Goal: Complete application form

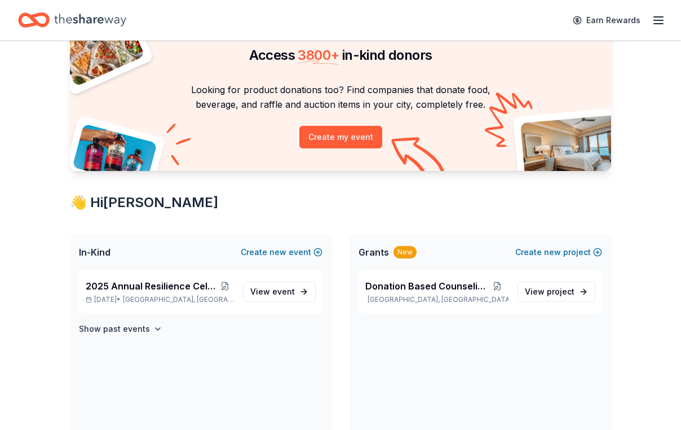
scroll to position [64, 0]
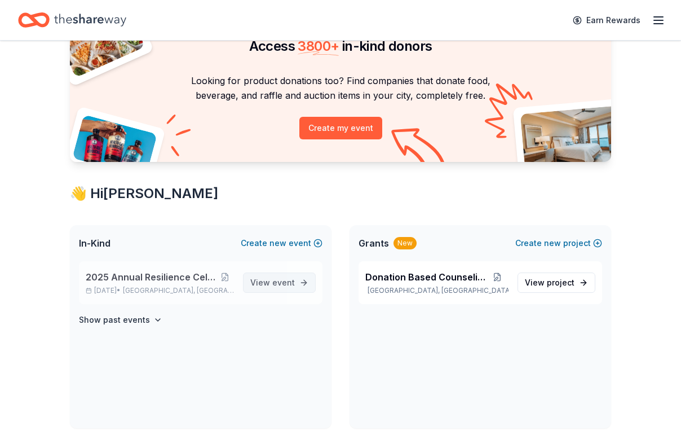
click at [262, 293] on link "View event" at bounding box center [279, 282] width 73 height 20
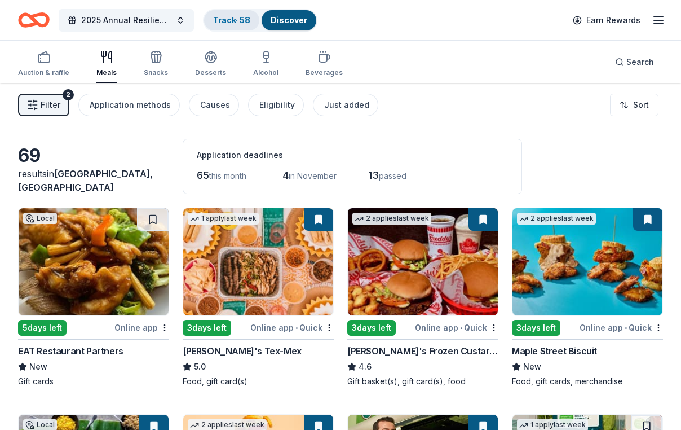
click at [238, 23] on link "Track · 58" at bounding box center [231, 20] width 37 height 10
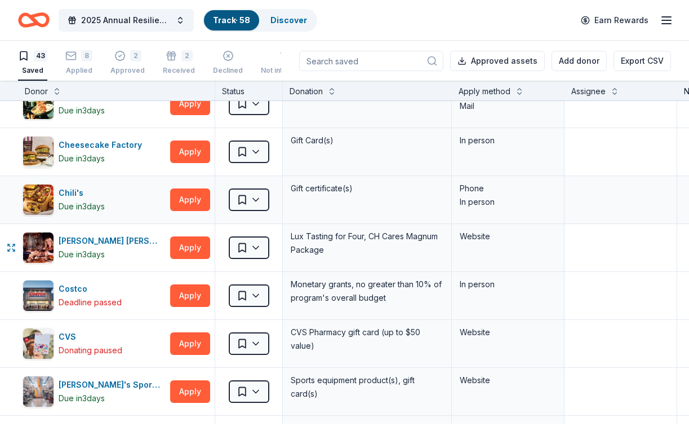
scroll to position [130, 0]
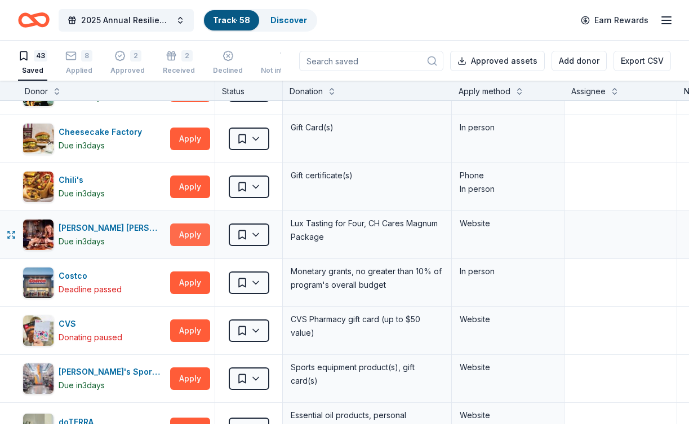
click at [192, 243] on button "Apply" at bounding box center [190, 234] width 40 height 23
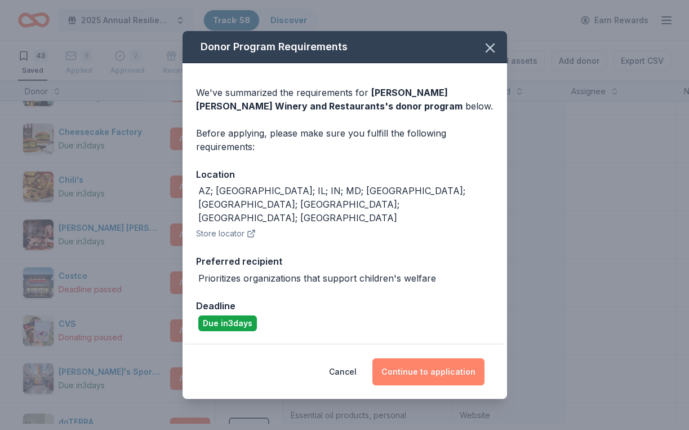
click at [442, 364] on button "Continue to application" at bounding box center [429, 371] width 112 height 27
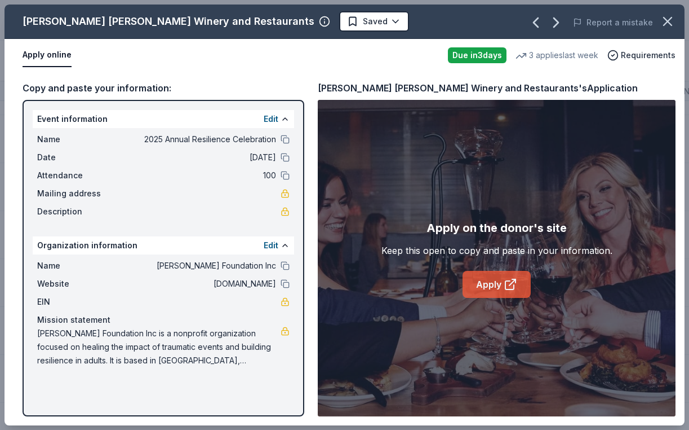
click at [501, 291] on link "Apply" at bounding box center [497, 284] width 68 height 27
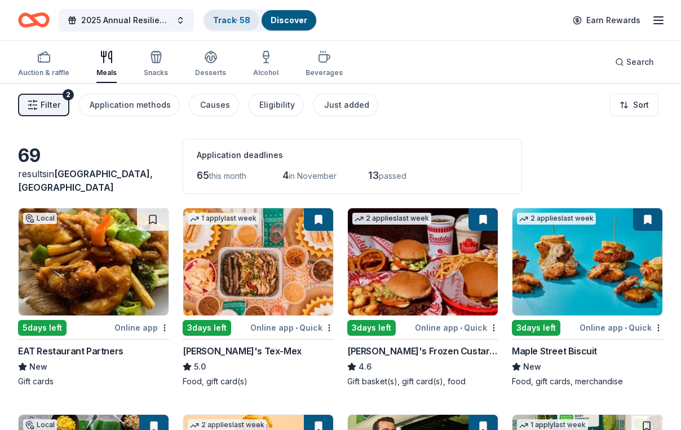
click at [236, 28] on div "Track · 58" at bounding box center [231, 20] width 55 height 20
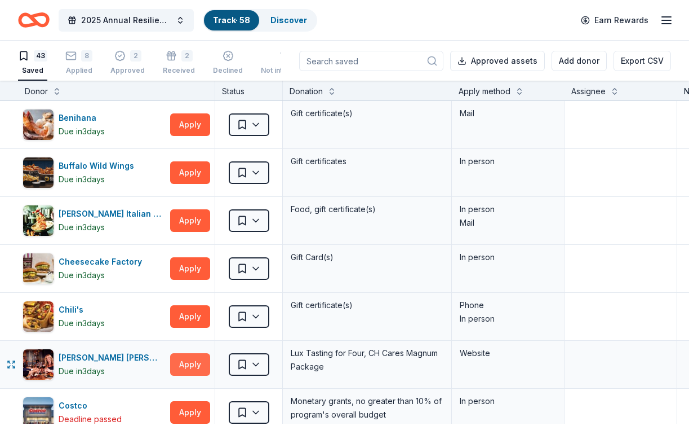
click at [190, 370] on button "Apply" at bounding box center [190, 364] width 40 height 23
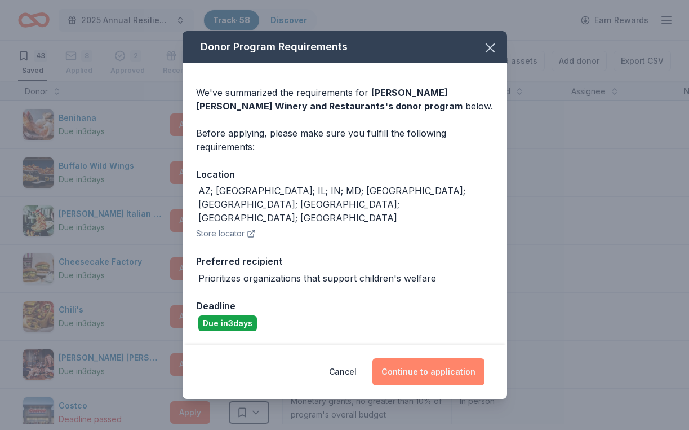
click at [396, 359] on button "Continue to application" at bounding box center [429, 371] width 112 height 27
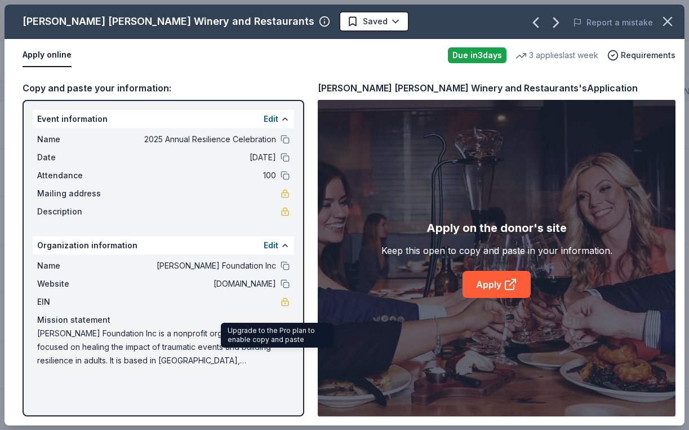
scroll to position [15, 0]
click at [46, 359] on span "Jeremiah Foundation Inc is a nonprofit organization focused on healing the impa…" at bounding box center [159, 346] width 244 height 41
drag, startPoint x: 43, startPoint y: 359, endPoint x: 175, endPoint y: 387, distance: 134.2
click at [136, 367] on span "Jeremiah Foundation Inc is a nonprofit organization focused on healing the impa…" at bounding box center [159, 346] width 244 height 41
click at [281, 335] on link at bounding box center [285, 330] width 9 height 9
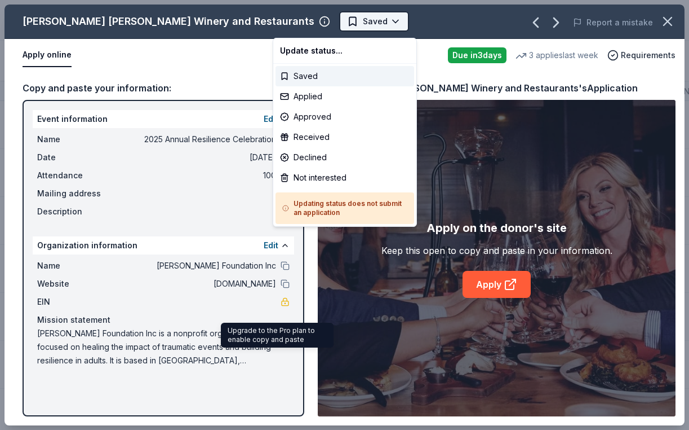
click at [321, 29] on html "2025 Annual Resilience Celebration Track · 58 Discover Earn Rewards 43 Saved 8 …" at bounding box center [344, 215] width 689 height 430
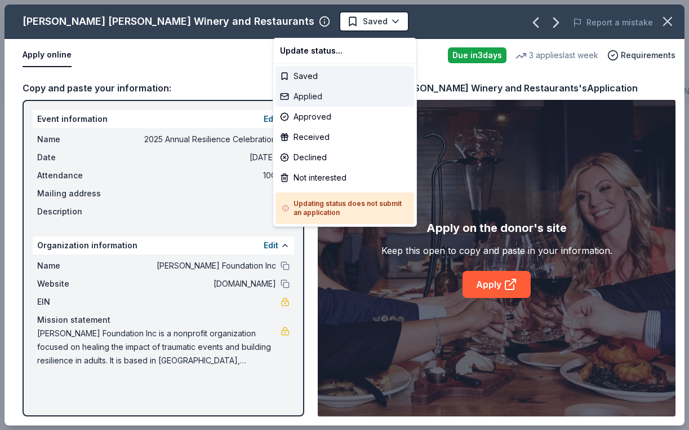
click at [340, 106] on div "Applied" at bounding box center [345, 96] width 139 height 20
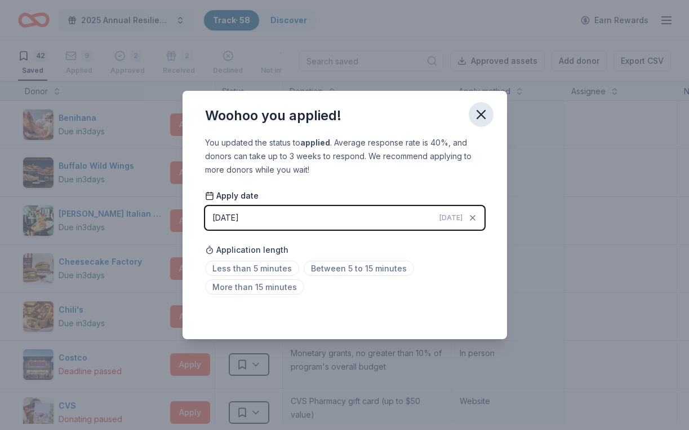
click at [489, 107] on icon "button" at bounding box center [482, 115] width 16 height 16
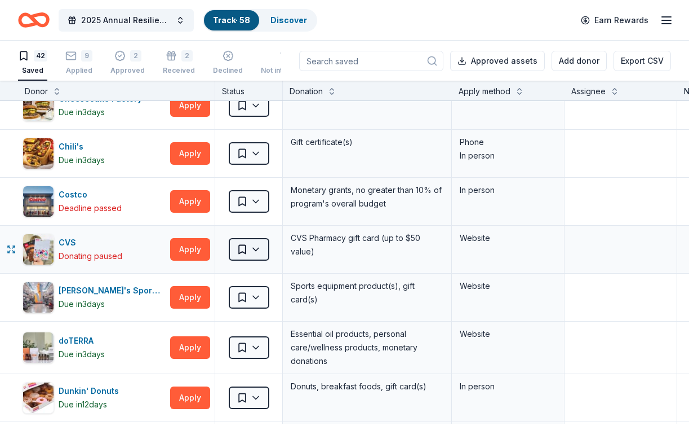
scroll to position [169, 0]
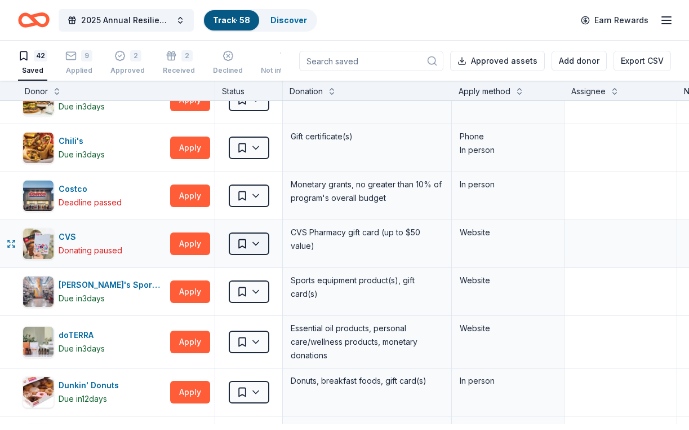
click at [260, 253] on html "2025 Annual Resilience Celebration Track · 58 Discover Earn Rewards 42 Saved 9 …" at bounding box center [344, 215] width 689 height 430
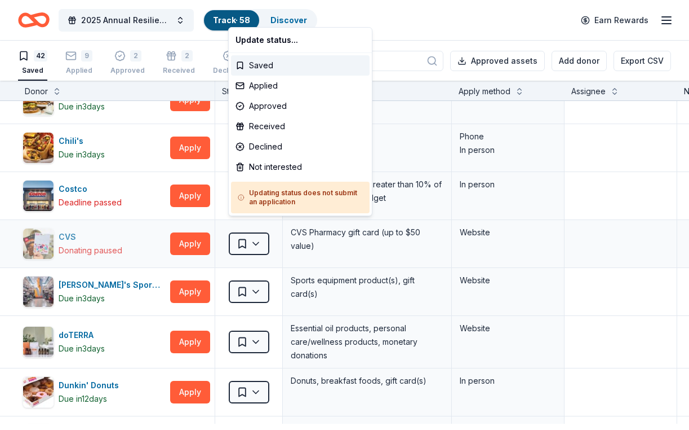
click at [127, 259] on html "2025 Annual Resilience Celebration Track · 58 Discover Earn Rewards 42 Saved 9 …" at bounding box center [344, 215] width 689 height 430
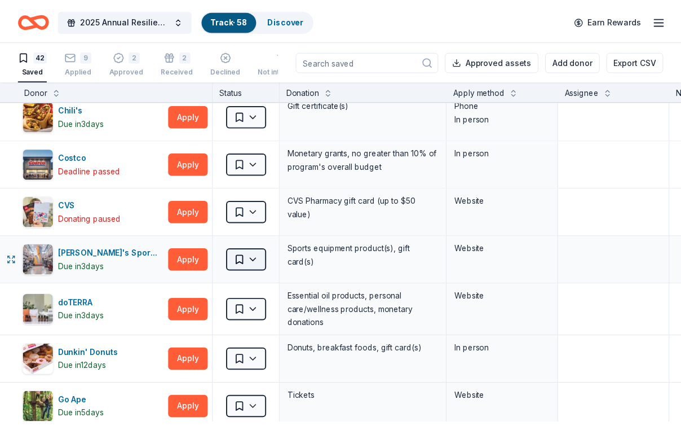
scroll to position [207, 0]
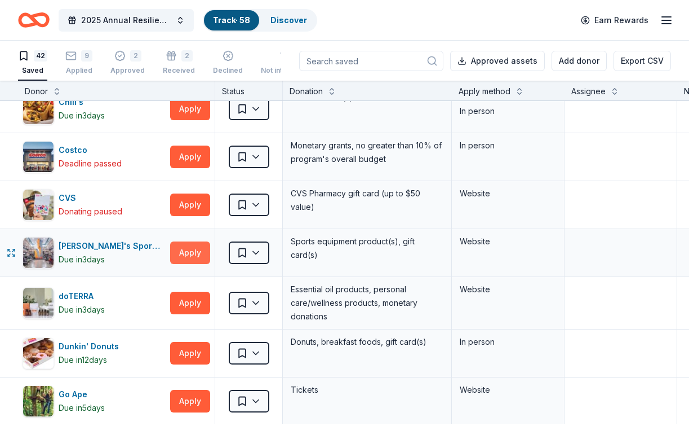
click at [197, 264] on button "Apply" at bounding box center [190, 252] width 40 height 23
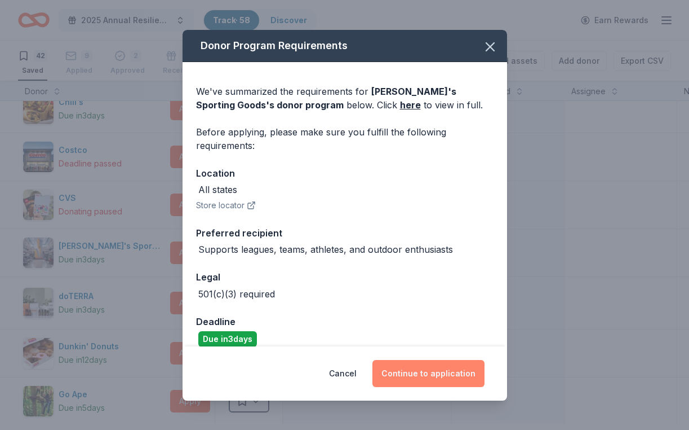
click at [423, 363] on button "Continue to application" at bounding box center [429, 373] width 112 height 27
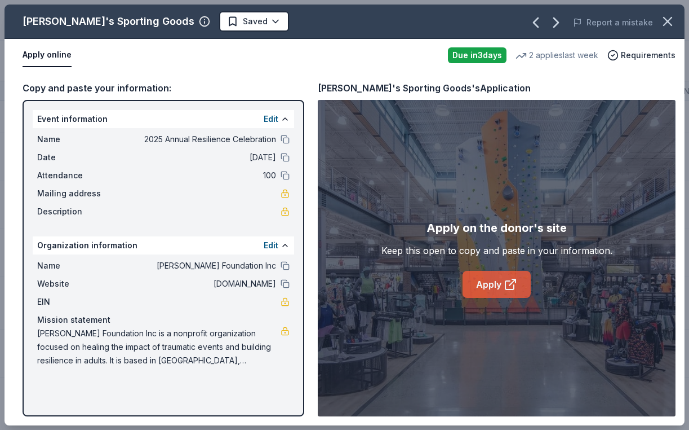
click at [490, 295] on link "Apply" at bounding box center [497, 284] width 68 height 27
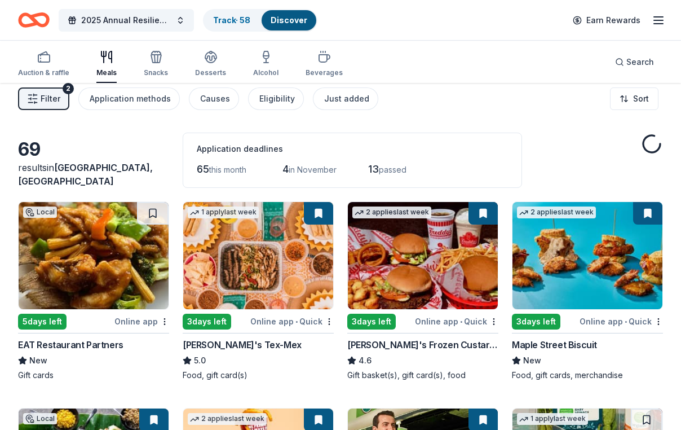
scroll to position [11, 0]
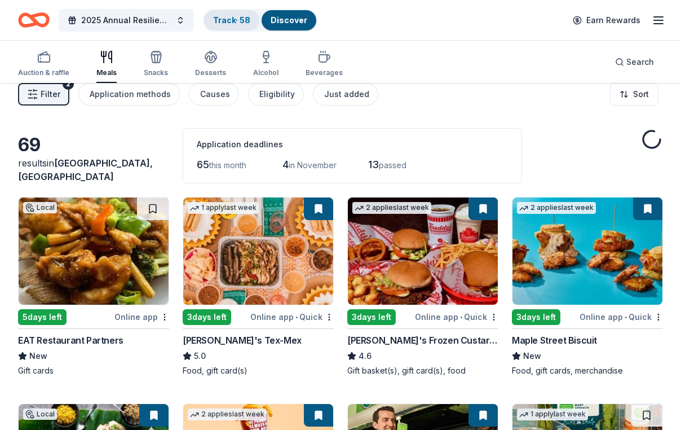
click at [241, 16] on link "Track · 58" at bounding box center [231, 20] width 37 height 10
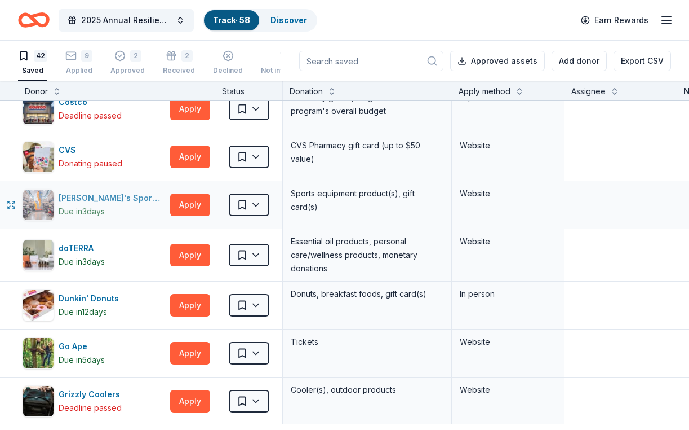
scroll to position [259, 0]
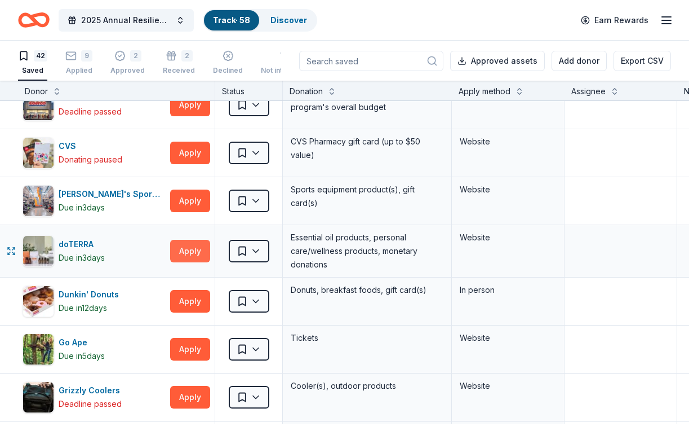
click at [197, 262] on button "Apply" at bounding box center [190, 251] width 40 height 23
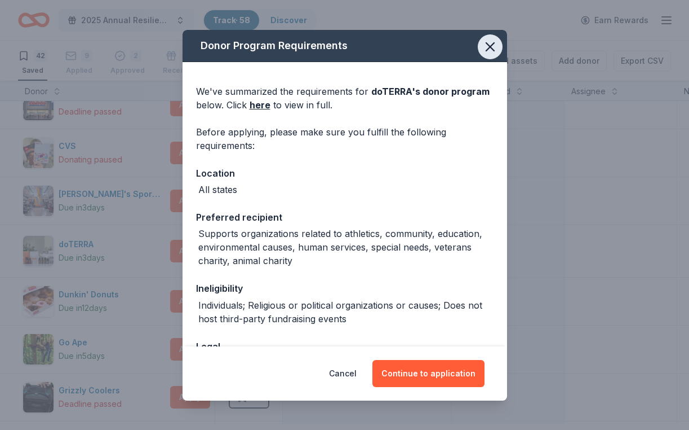
click at [494, 51] on icon "button" at bounding box center [490, 47] width 8 height 8
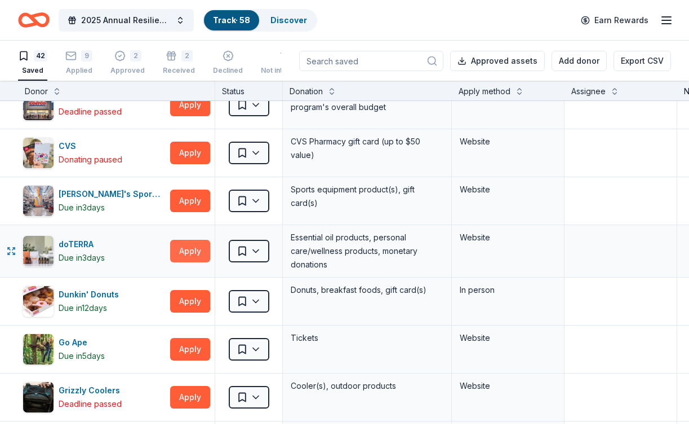
click at [188, 262] on button "Apply" at bounding box center [190, 251] width 40 height 23
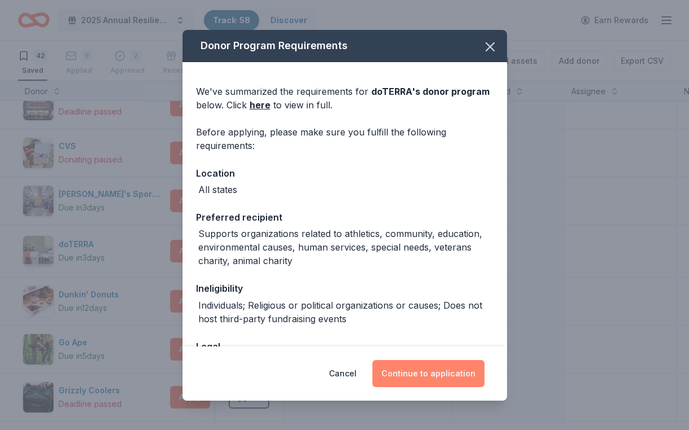
click at [455, 371] on button "Continue to application" at bounding box center [429, 373] width 112 height 27
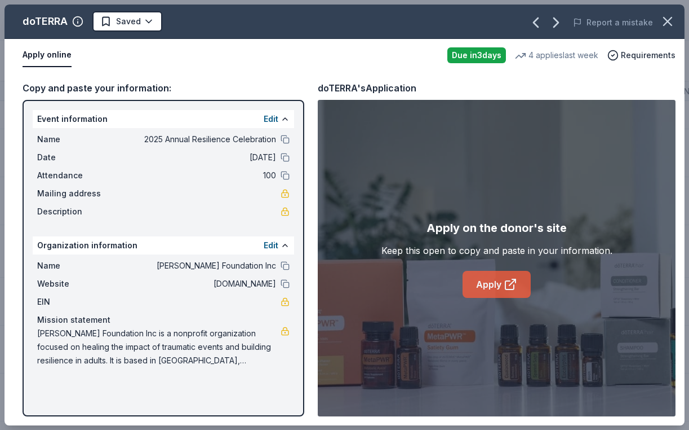
click at [525, 286] on link "Apply" at bounding box center [497, 284] width 68 height 27
click at [140, 20] on html "2025 Annual Resilience Celebration Track · 58 Discover Earn Rewards 42 Saved 9 …" at bounding box center [344, 215] width 689 height 430
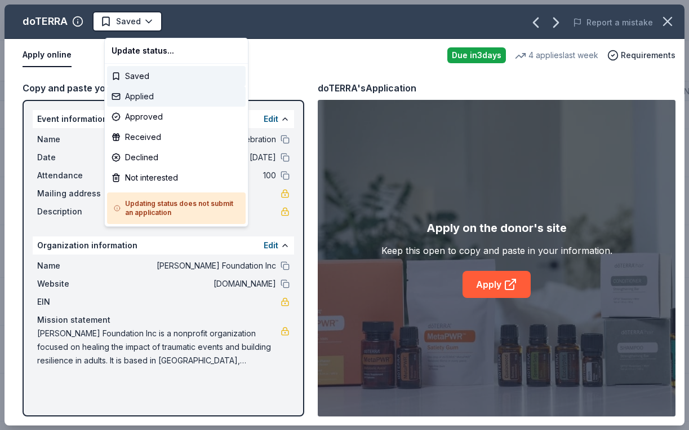
click at [162, 104] on div "Applied" at bounding box center [176, 96] width 139 height 20
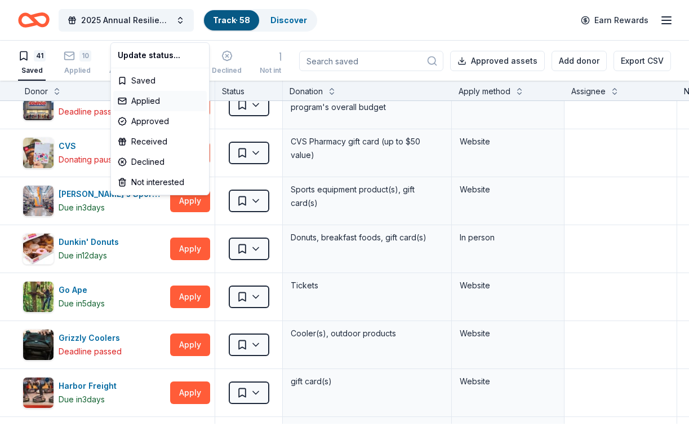
scroll to position [259, 0]
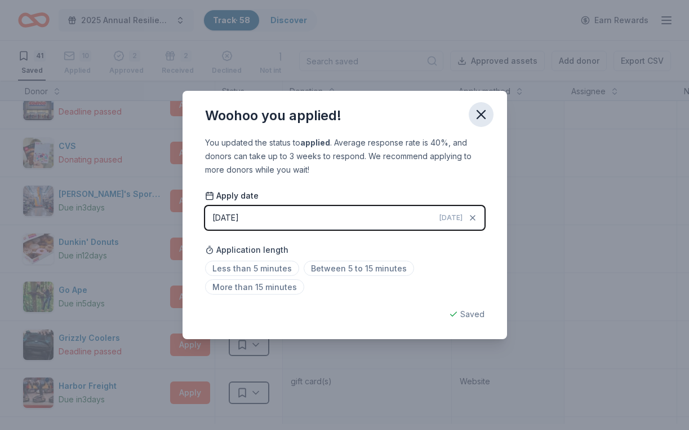
click at [485, 110] on icon "button" at bounding box center [481, 114] width 8 height 8
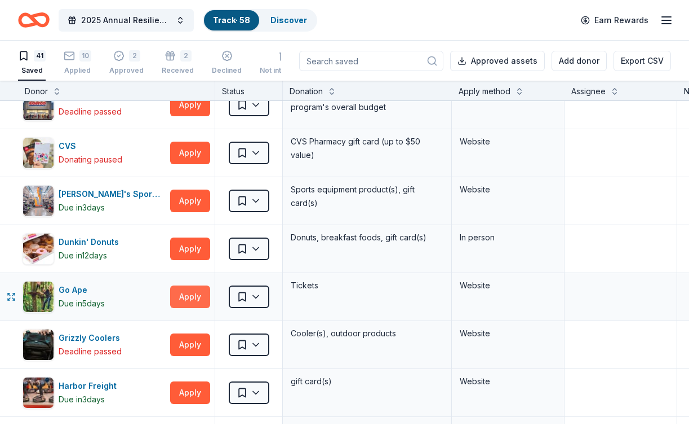
click at [184, 307] on button "Apply" at bounding box center [190, 296] width 40 height 23
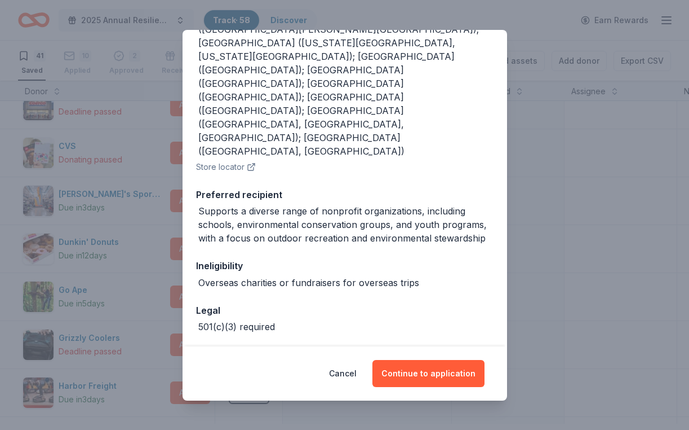
scroll to position [191, 0]
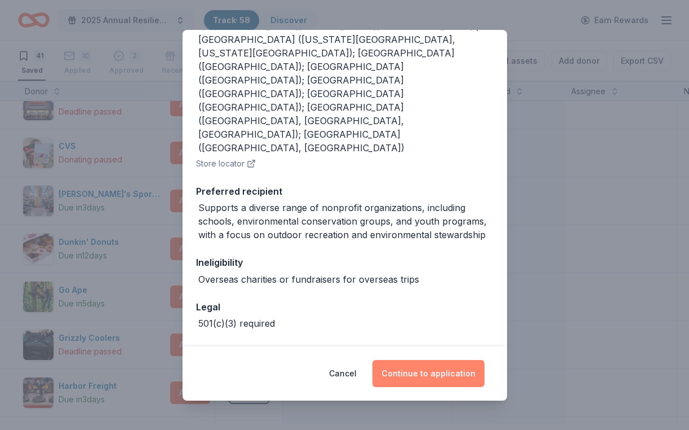
click at [453, 368] on button "Continue to application" at bounding box center [429, 373] width 112 height 27
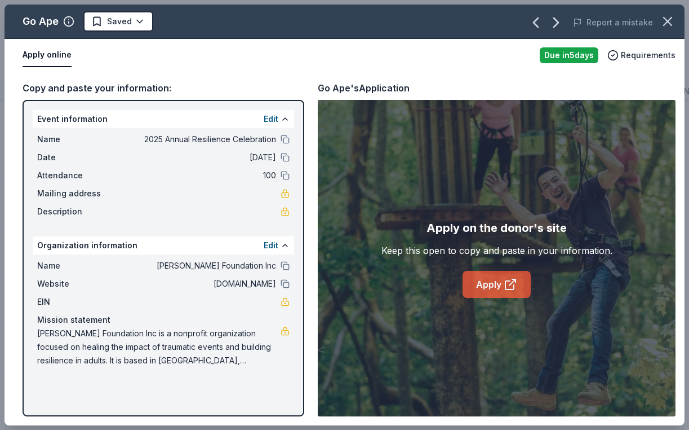
click at [485, 287] on link "Apply" at bounding box center [497, 284] width 68 height 27
